Goal: Find specific page/section: Find specific page/section

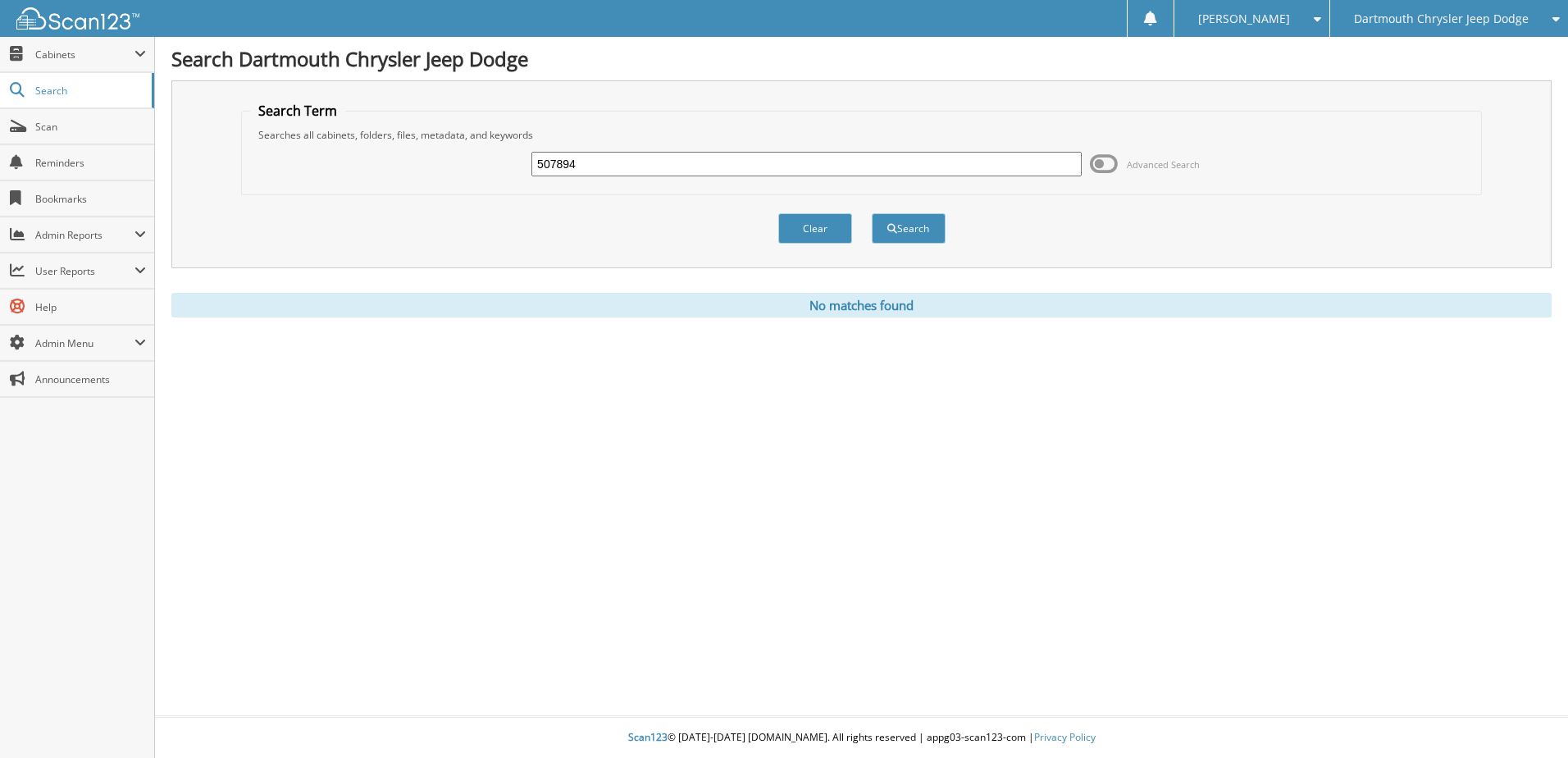
click at [1555, 19] on icon at bounding box center [1552, 19] width 16 height 12
click at [1455, 52] on link "Moncton Chrysler Superstore" at bounding box center [1449, 51] width 238 height 29
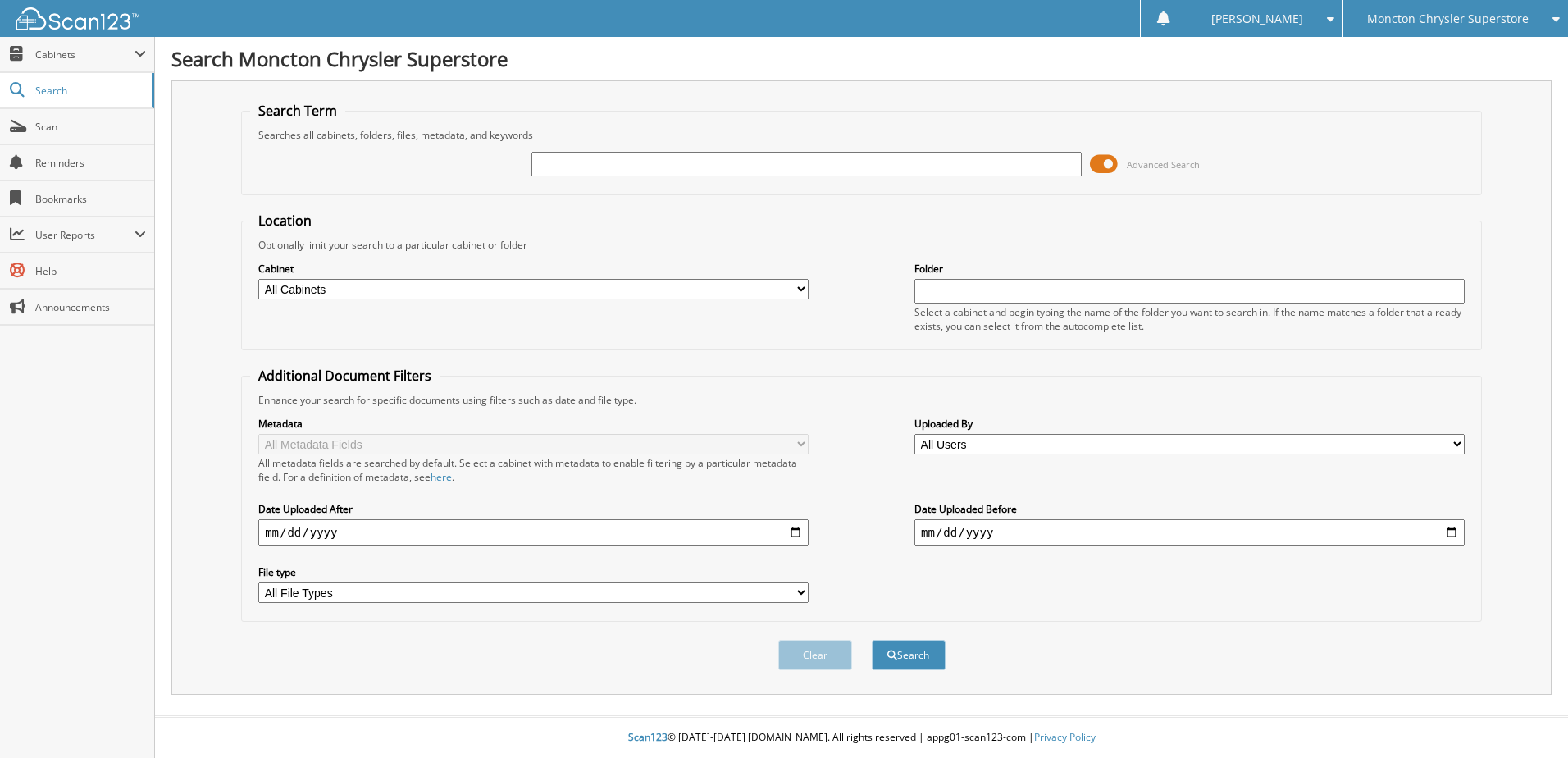
click at [603, 163] on input "text" at bounding box center [806, 164] width 550 height 24
type input "506639"
click at [1095, 155] on span at bounding box center [1103, 164] width 28 height 24
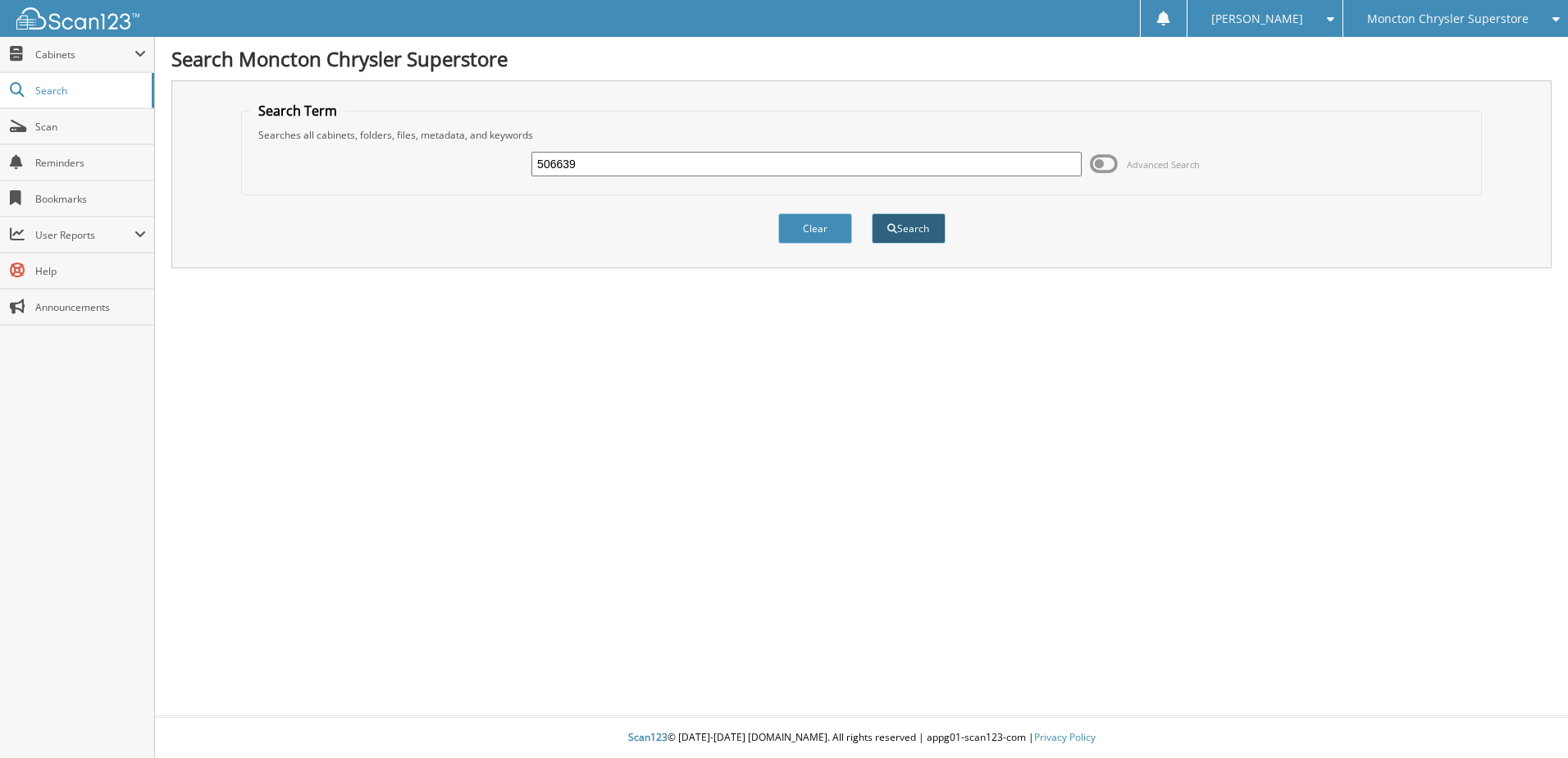
click at [918, 230] on button "Search" at bounding box center [909, 229] width 74 height 30
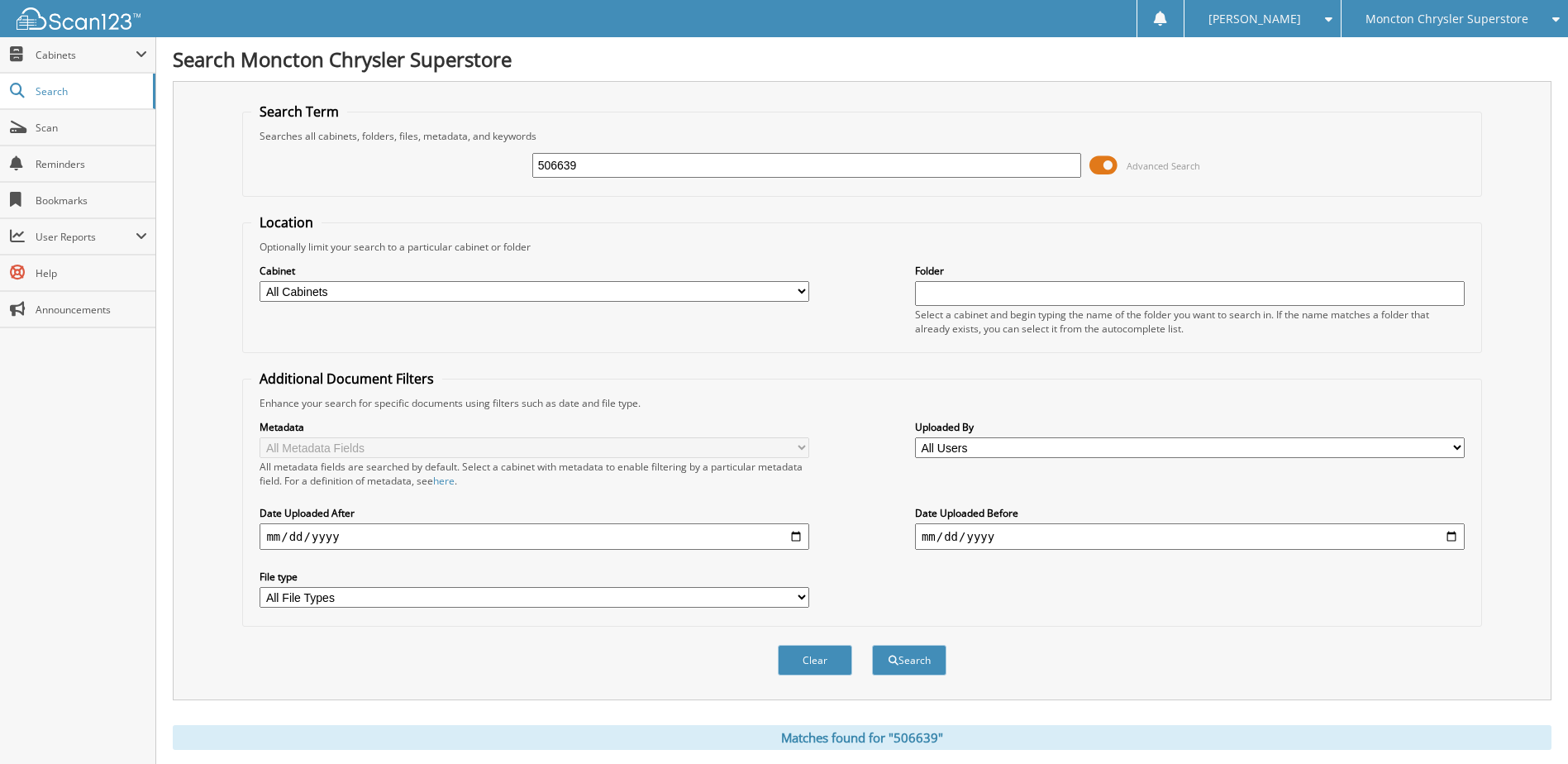
click at [1088, 166] on div "506639 Advanced Search" at bounding box center [862, 165] width 1221 height 45
click at [1094, 163] on span at bounding box center [1102, 165] width 28 height 25
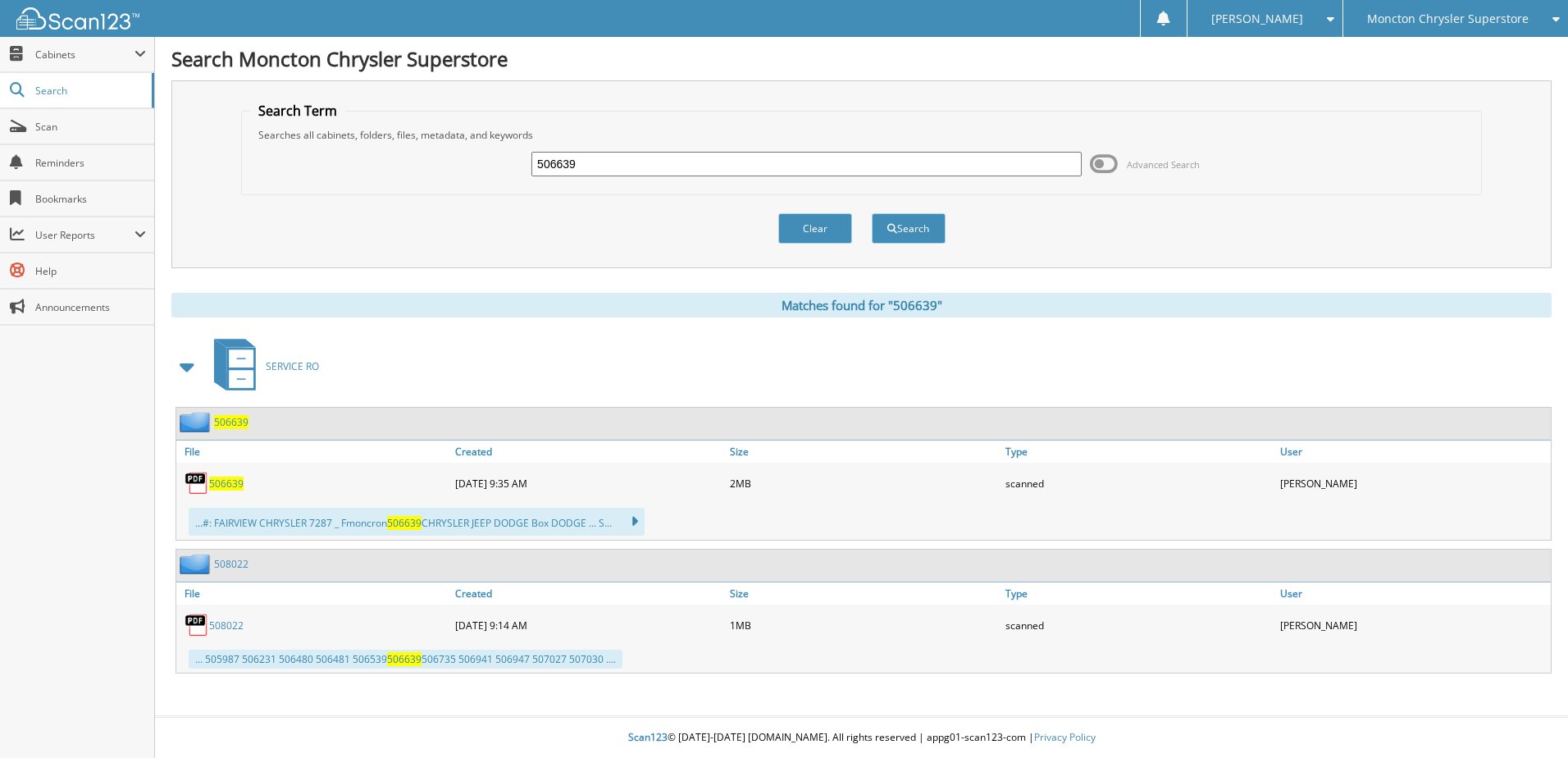
click at [205, 482] on img at bounding box center [197, 482] width 24 height 24
click at [215, 481] on span "506639" at bounding box center [226, 483] width 34 height 14
